Goal: Task Accomplishment & Management: Manage account settings

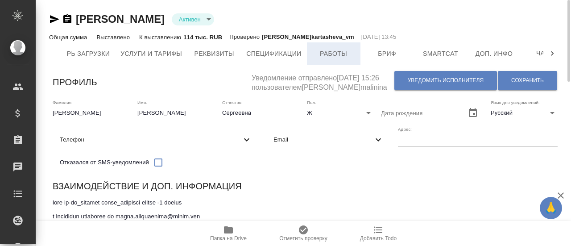
scroll to position [0, 185]
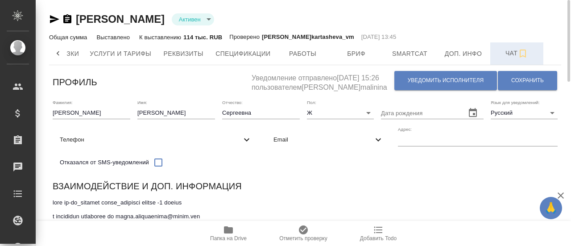
click at [501, 53] on span "Чат" at bounding box center [517, 53] width 43 height 11
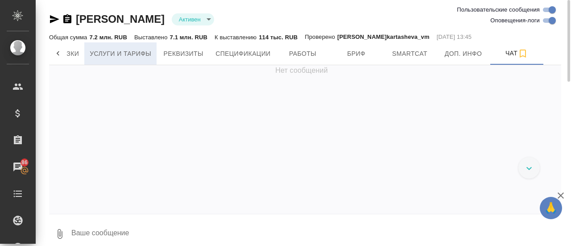
click at [116, 54] on span "Услуги и тарифы" at bounding box center [121, 53] width 62 height 11
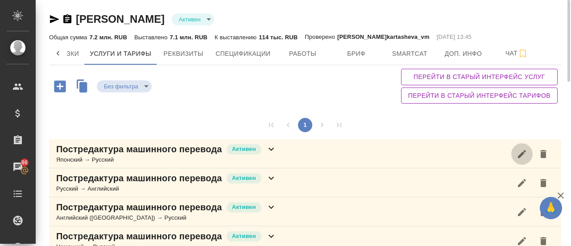
click at [521, 157] on icon "button" at bounding box center [522, 154] width 11 height 11
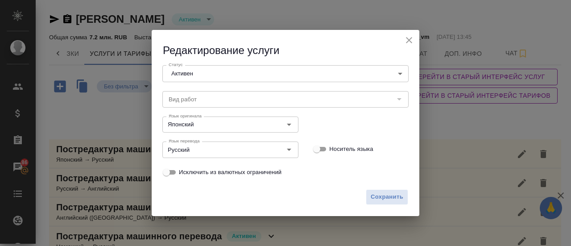
type input "Постредактура машинного перевода"
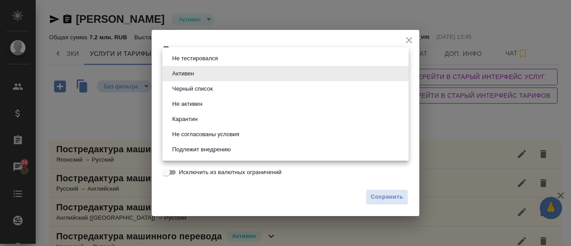
click at [252, 69] on body "🙏 .cls-1 fill:#fff; AWATERA Gusmanova [PERSON_NAME] Спецификации Заказы 86 Чаты…" at bounding box center [285, 123] width 571 height 246
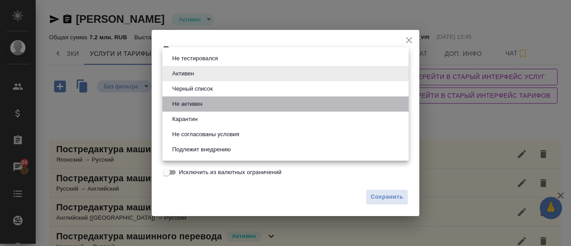
click at [202, 105] on button "Не активен" at bounding box center [188, 104] width 36 height 10
type input "notActive"
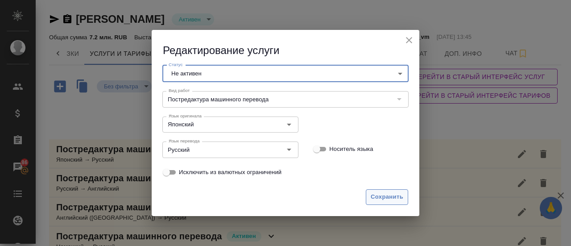
click at [391, 194] on span "Сохранить" at bounding box center [387, 197] width 33 height 10
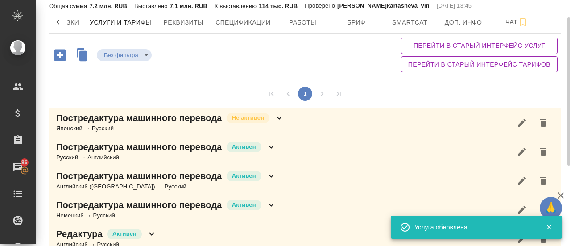
scroll to position [30, 0]
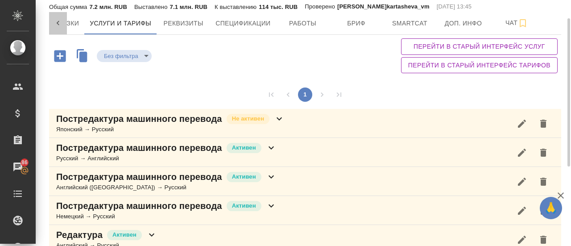
click at [58, 22] on icon at bounding box center [58, 23] width 3 height 4
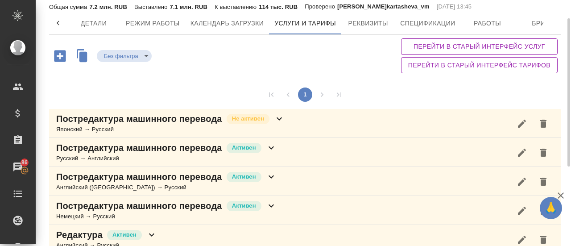
scroll to position [0, 0]
click at [95, 26] on span "Детали" at bounding box center [93, 23] width 43 height 11
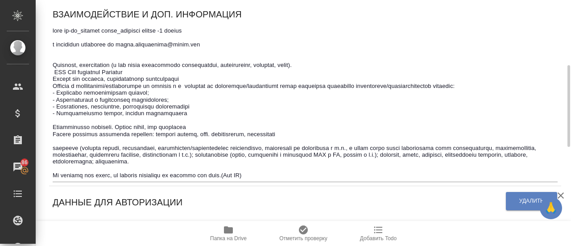
scroll to position [182, 0]
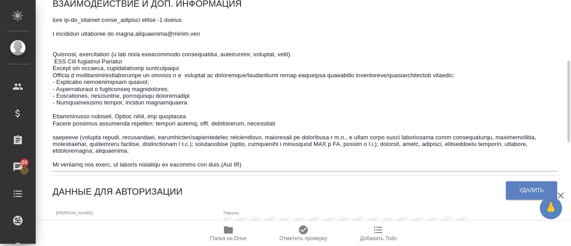
click at [300, 165] on textarea at bounding box center [305, 93] width 505 height 152
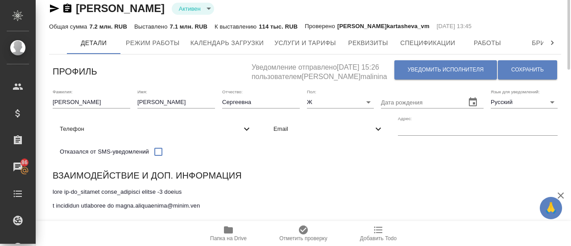
scroll to position [0, 0]
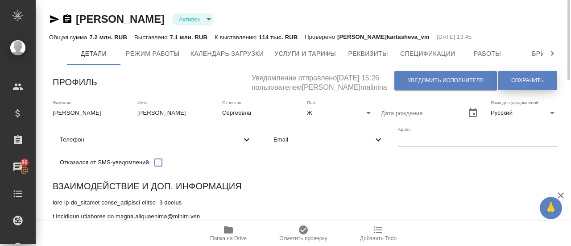
type textarea "lore ip-do_sitamet conse_adipisci elitse -2 doeius t incididun utlaboree do mag…"
click at [531, 82] on span "Сохранить" at bounding box center [527, 81] width 33 height 8
